Goal: Check status

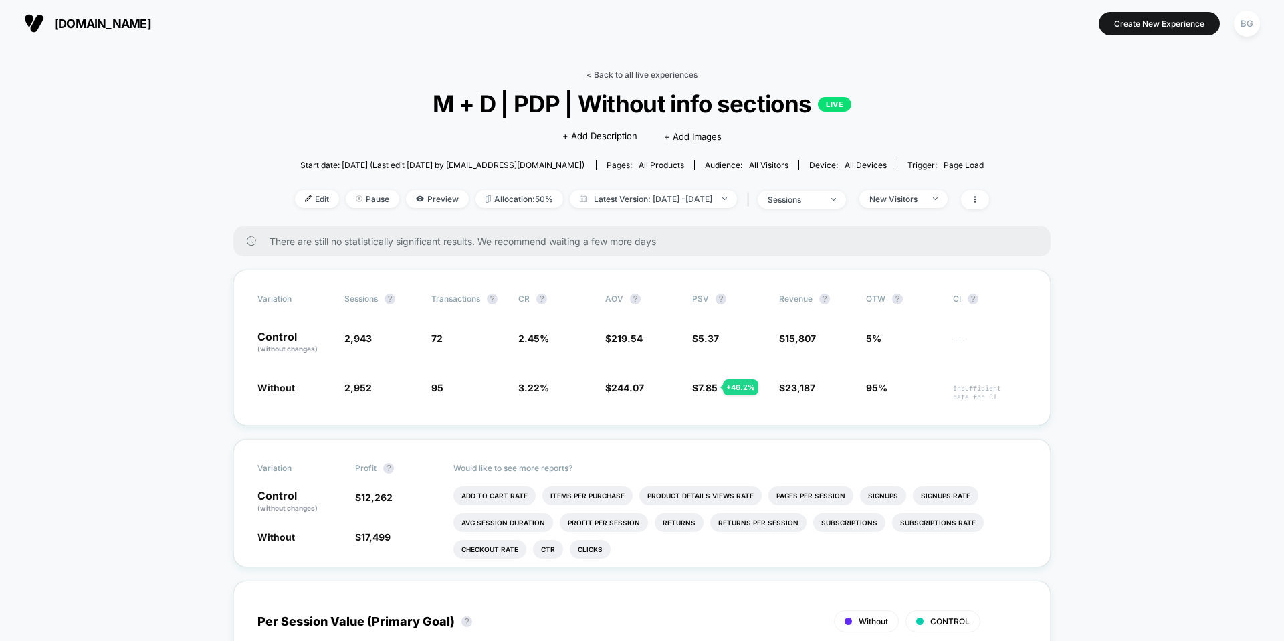
click at [628, 74] on link "< Back to all live experiences" at bounding box center [641, 75] width 111 height 10
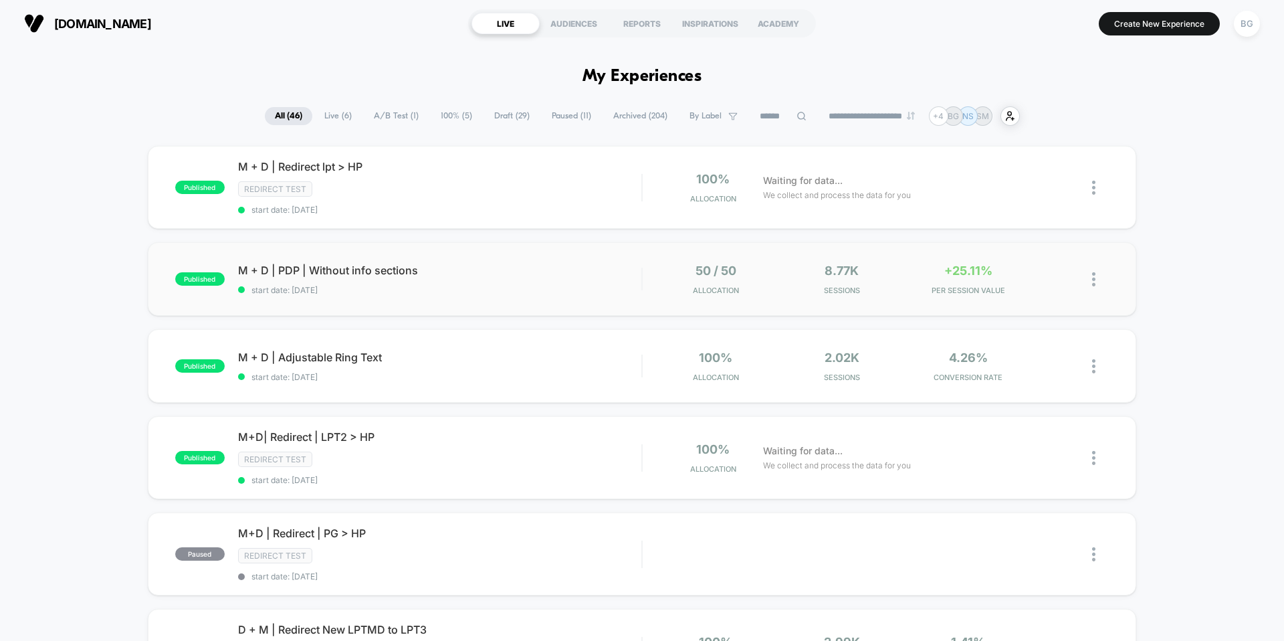
click at [410, 296] on div "published M + D | PDP | Without info sections start date: [DATE] 50 / 50 Alloca…" at bounding box center [642, 279] width 988 height 74
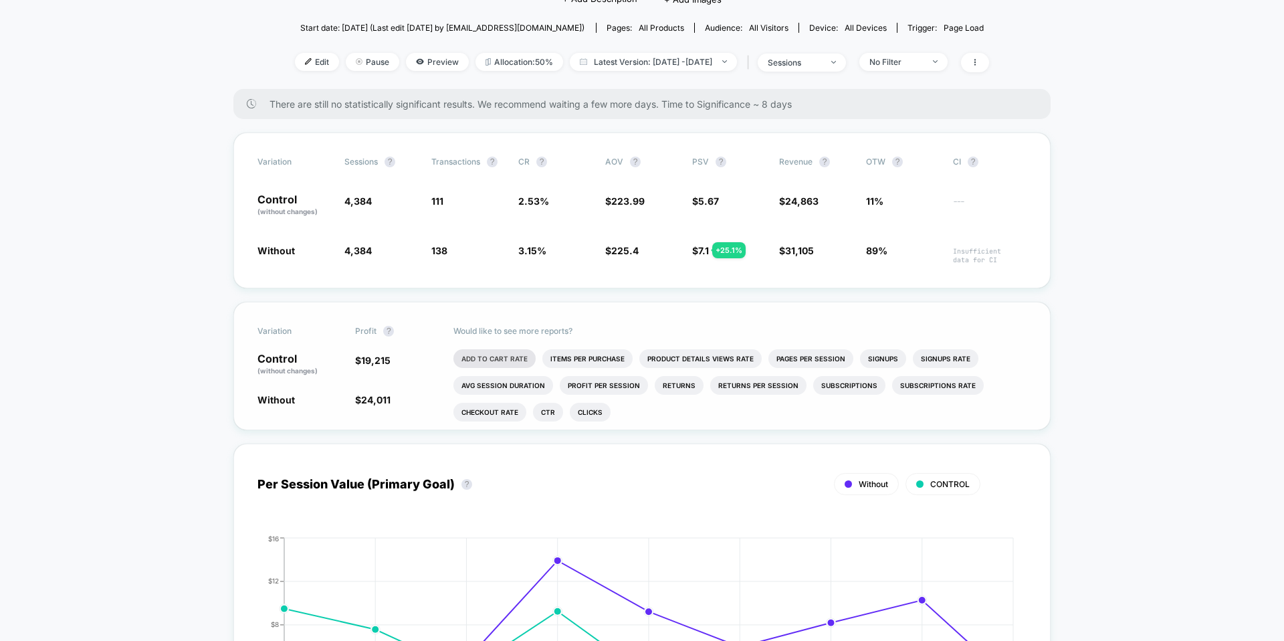
click at [481, 363] on li "Add To Cart Rate" at bounding box center [494, 358] width 82 height 19
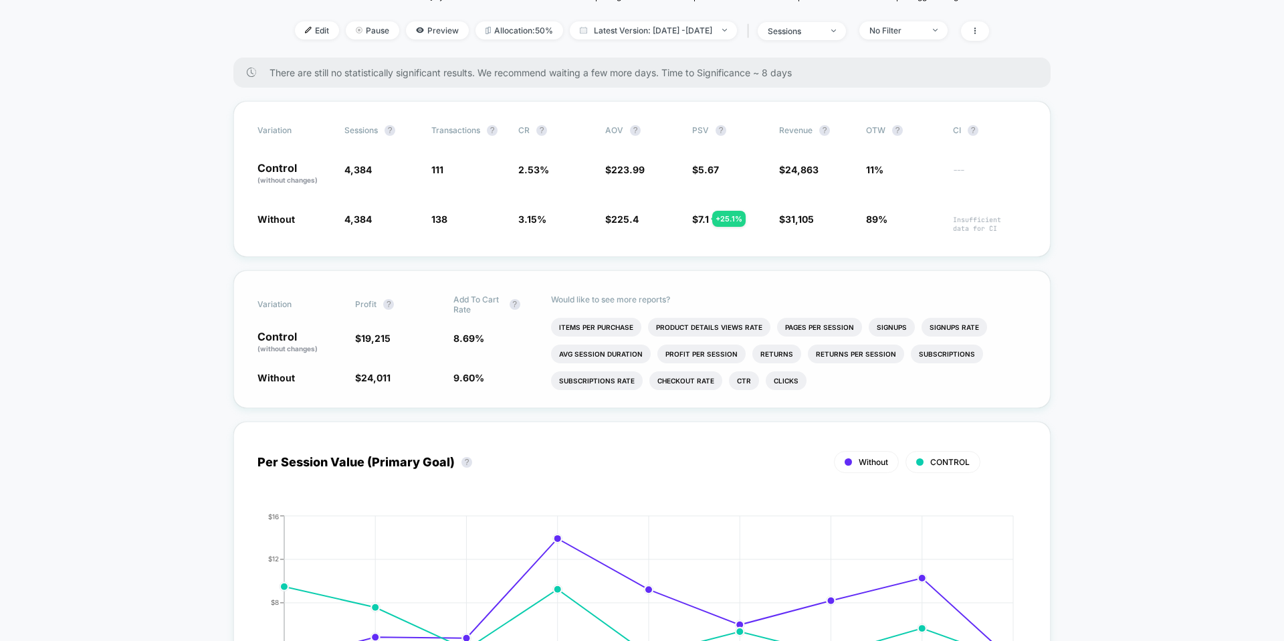
scroll to position [171, 0]
click at [586, 349] on li "Avg Session Duration" at bounding box center [601, 351] width 100 height 19
